Goal: Information Seeking & Learning: Learn about a topic

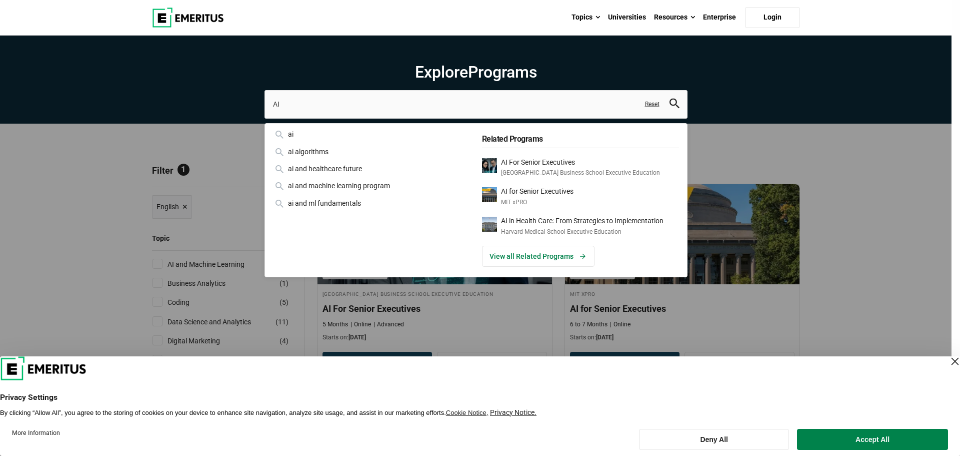
drag, startPoint x: 0, startPoint y: 0, endPoint x: 108, endPoint y: 164, distance: 196.2
click at [265, 118] on div "AI ai ai algorithms ai and healthcare future ai and machine learning program ai…" at bounding box center [476, 104] width 423 height 28
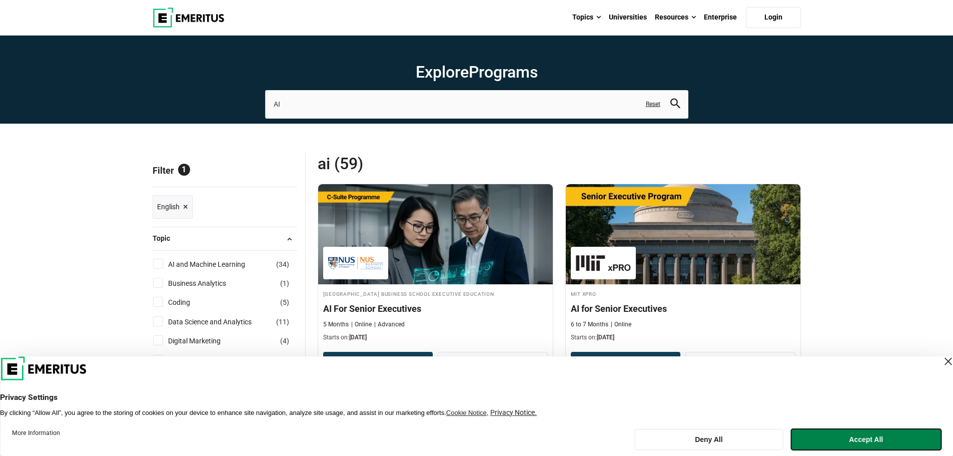
drag, startPoint x: 847, startPoint y: 444, endPoint x: 824, endPoint y: 445, distance: 23.5
click at [846, 444] on button "Accept All" at bounding box center [866, 439] width 150 height 21
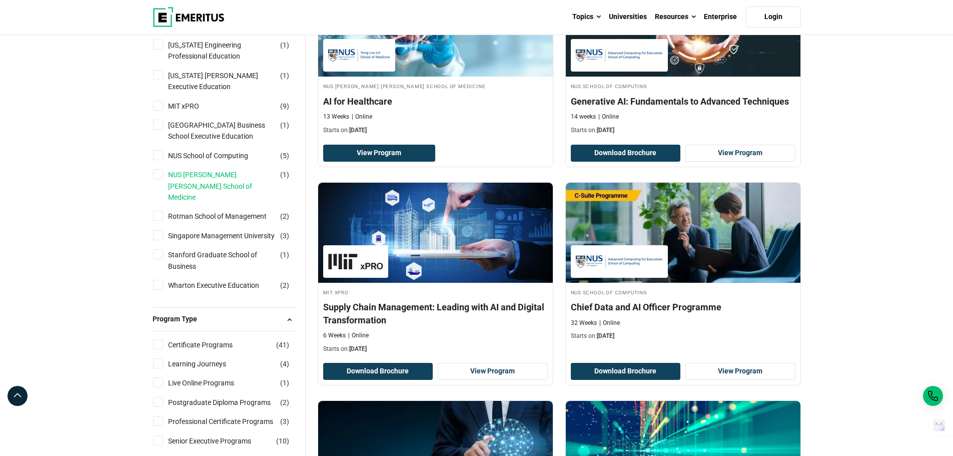
scroll to position [900, 0]
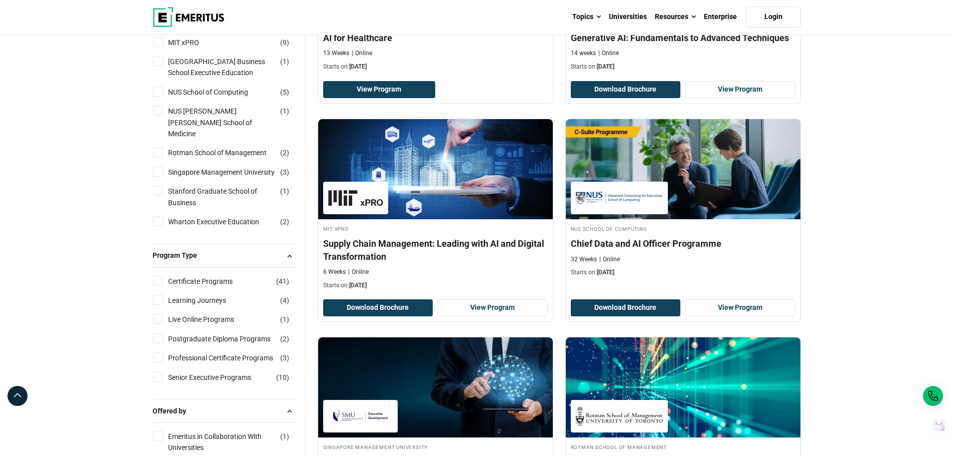
click at [156, 167] on input "Singapore Management University ( 3 )" at bounding box center [158, 172] width 10 height 10
checkbox input "true"
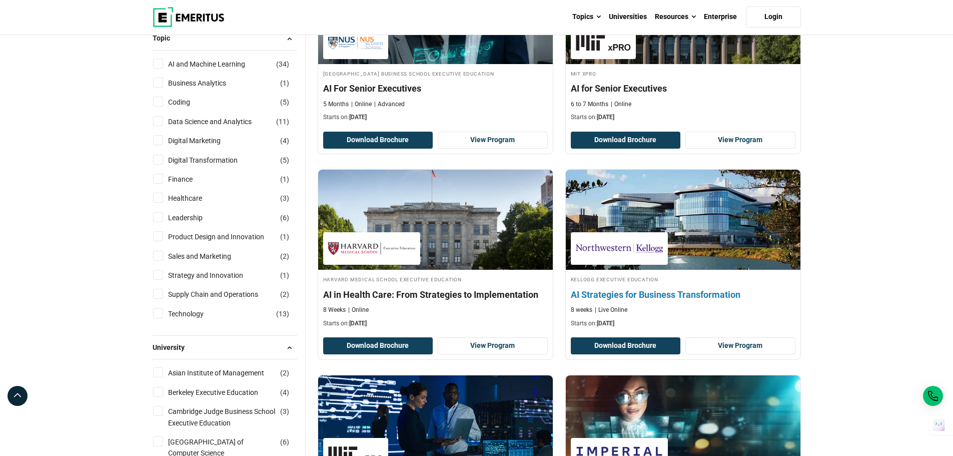
scroll to position [55, 0]
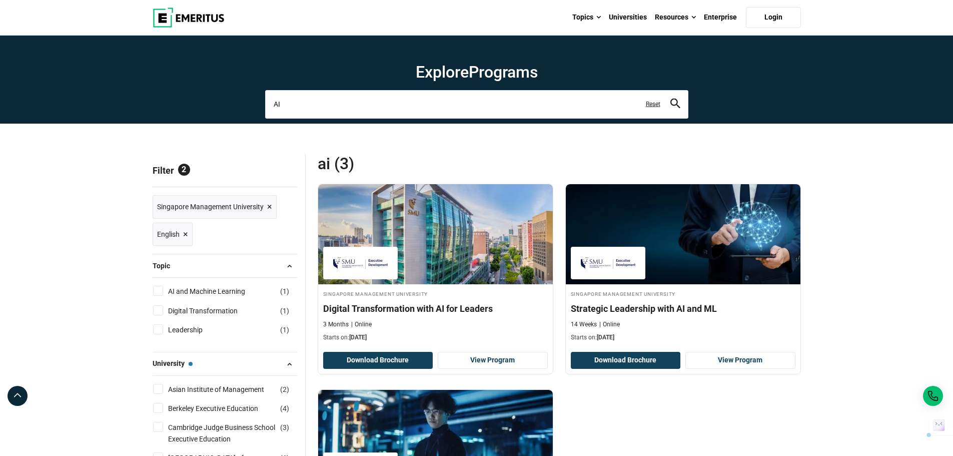
drag, startPoint x: 612, startPoint y: 107, endPoint x: 175, endPoint y: 107, distance: 437.1
click at [176, 107] on section "Explore Programs AI ai ai algorithms ai and healthcare future ai and machine le…" at bounding box center [476, 80] width 953 height 88
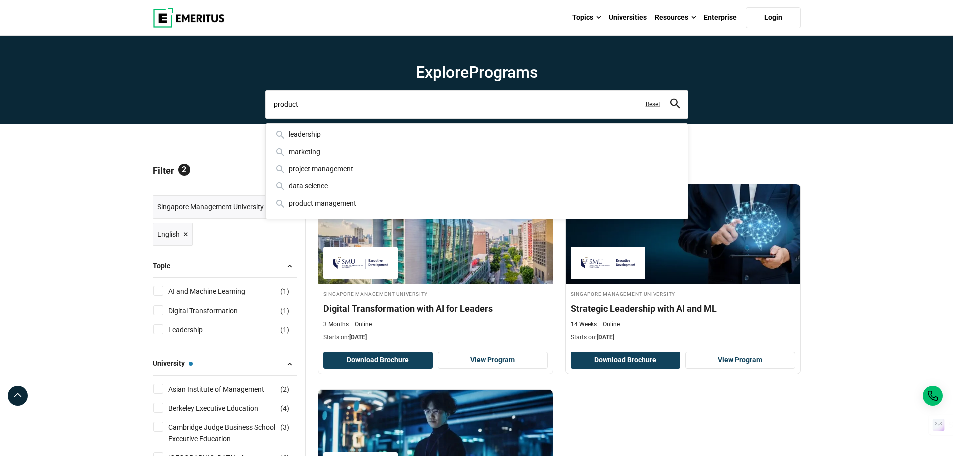
type input "product"
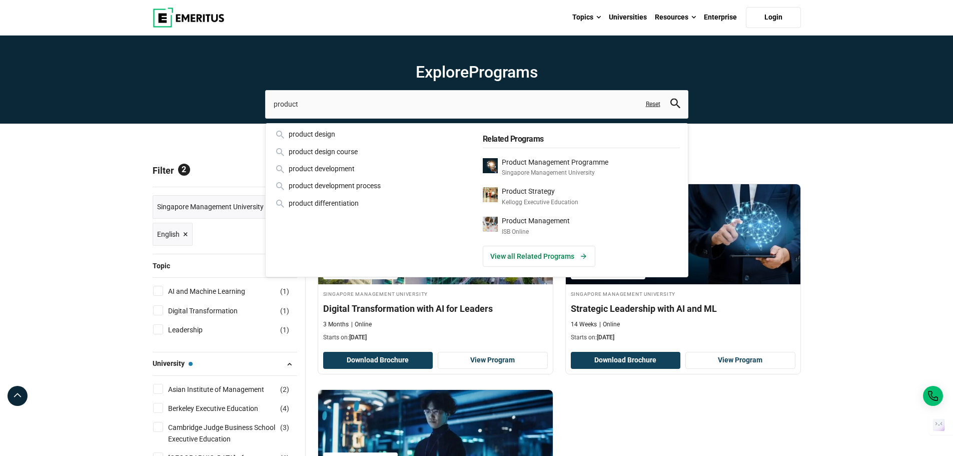
click at [674, 102] on icon "search" at bounding box center [675, 104] width 10 height 10
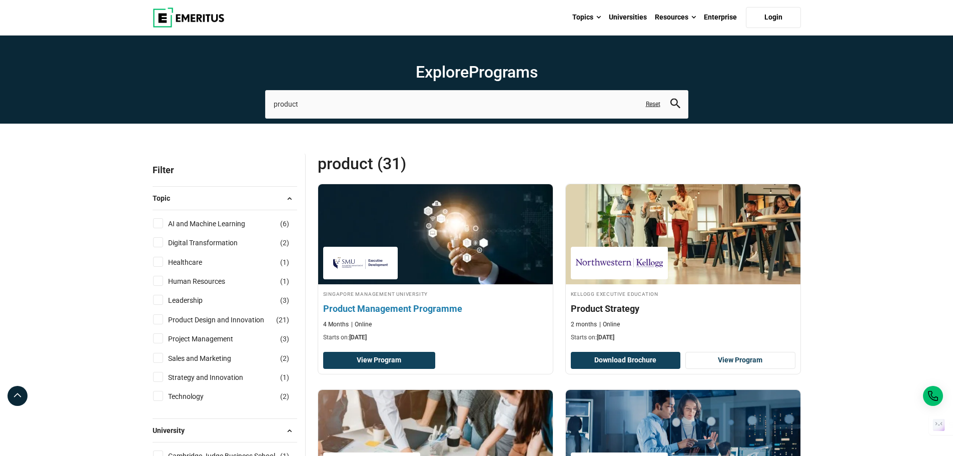
click at [437, 298] on div "Singapore Management University Product Management Programme 4 Months Online St…" at bounding box center [435, 315] width 235 height 53
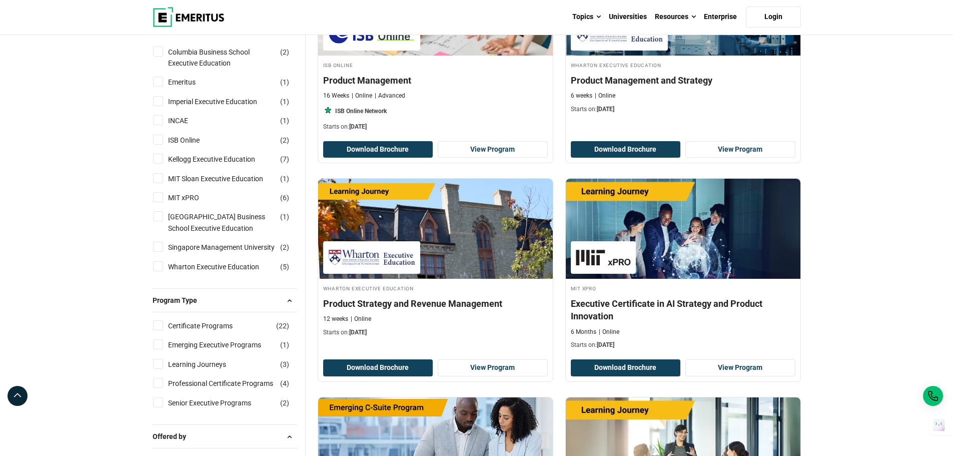
scroll to position [600, 0]
